Goal: Task Accomplishment & Management: Complete application form

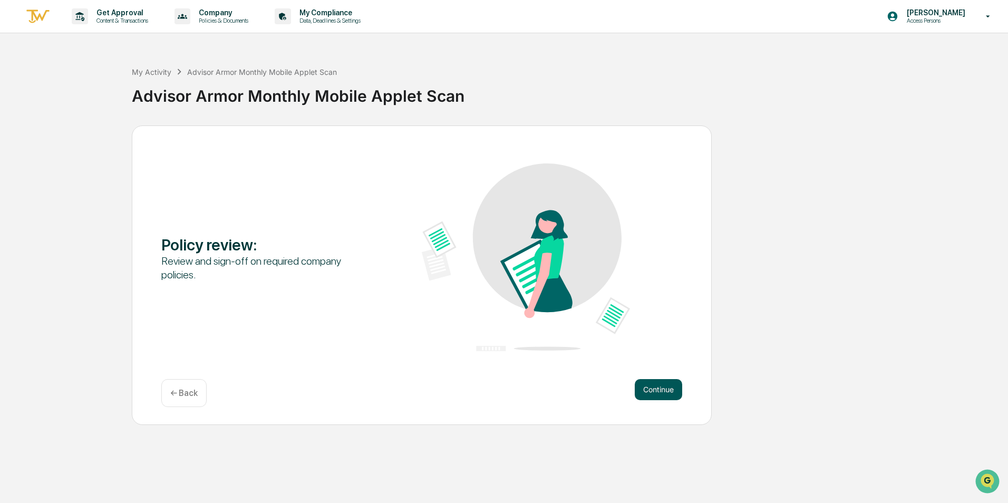
click at [650, 390] on button "Continue" at bounding box center [657, 389] width 47 height 21
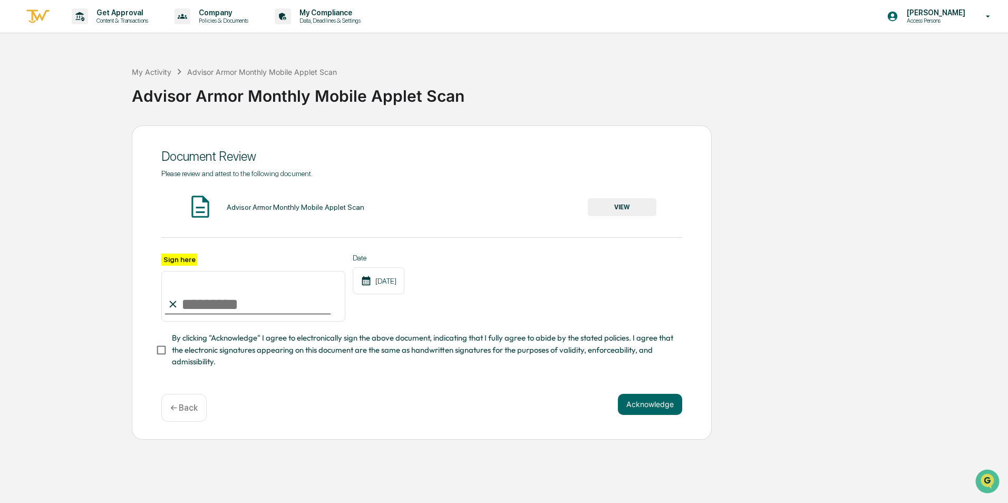
click at [226, 305] on input "Sign here" at bounding box center [253, 296] width 184 height 51
type input "**********"
click at [639, 202] on button "VIEW" at bounding box center [622, 207] width 69 height 18
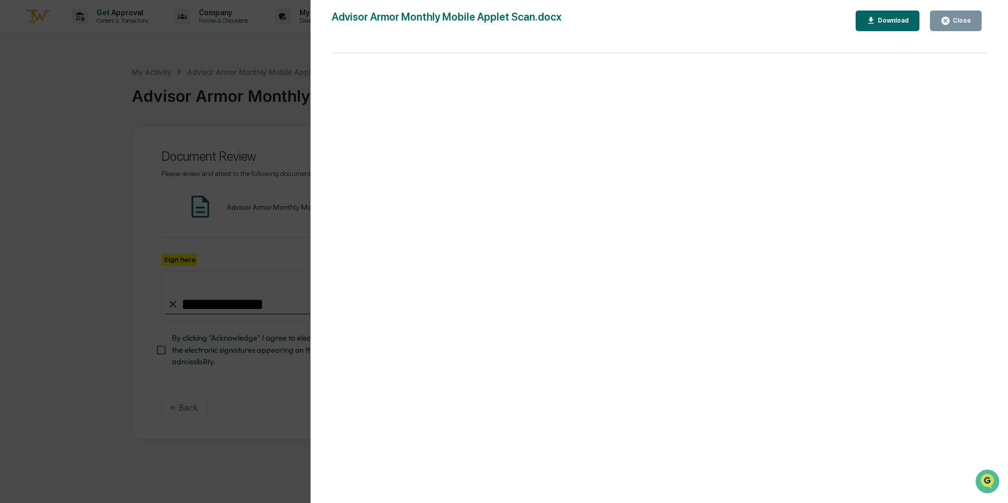
click at [946, 8] on div "Version History [DATE] 06:08 PM [PERSON_NAME] Advisor Armor Monthly Mobile Appl…" at bounding box center [658, 262] width 697 height 524
click at [945, 18] on icon "button" at bounding box center [945, 21] width 8 height 8
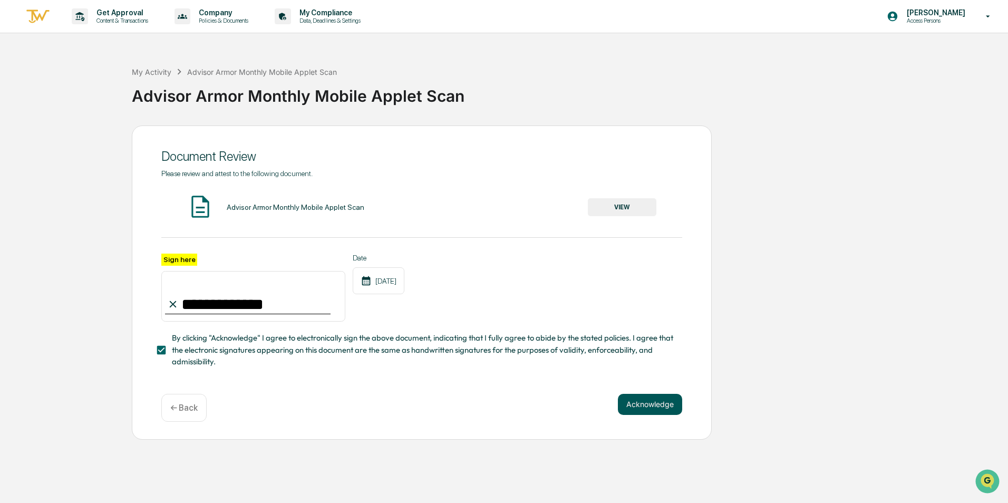
click at [647, 404] on button "Acknowledge" at bounding box center [650, 404] width 64 height 21
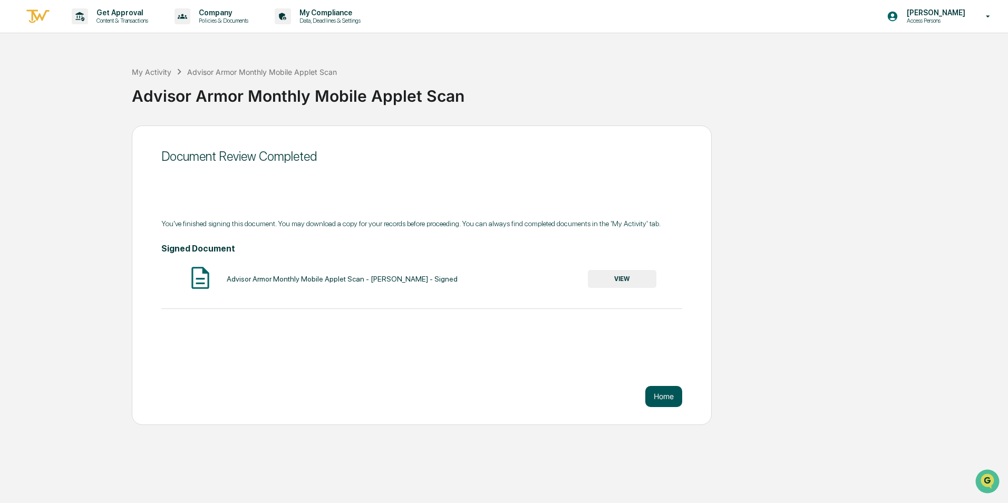
click at [662, 399] on button "Home" at bounding box center [663, 396] width 37 height 21
